Goal: Transaction & Acquisition: Purchase product/service

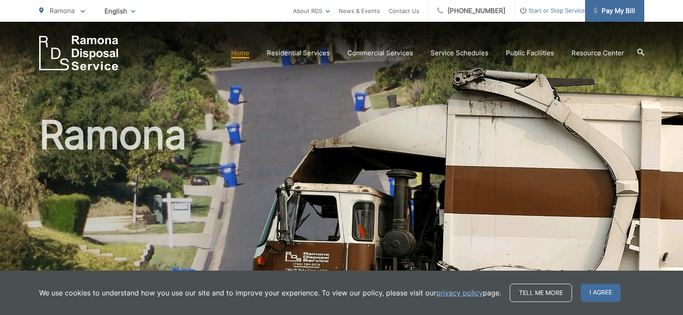
click at [615, 11] on span "Pay My Bill" at bounding box center [613, 11] width 41 height 10
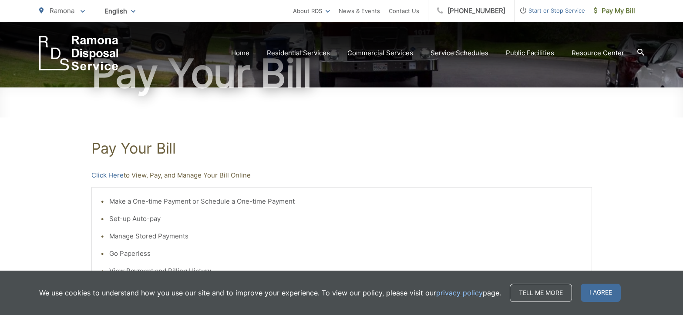
scroll to position [87, 0]
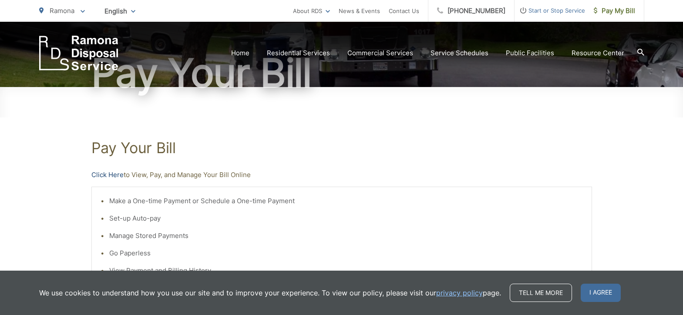
click at [104, 175] on link "Click Here" at bounding box center [107, 175] width 32 height 10
click at [100, 174] on link "Click Here" at bounding box center [107, 175] width 32 height 10
click at [111, 177] on link "Click Here" at bounding box center [107, 175] width 32 height 10
click at [103, 171] on link "Click Here" at bounding box center [107, 175] width 32 height 10
